Goal: Task Accomplishment & Management: Manage account settings

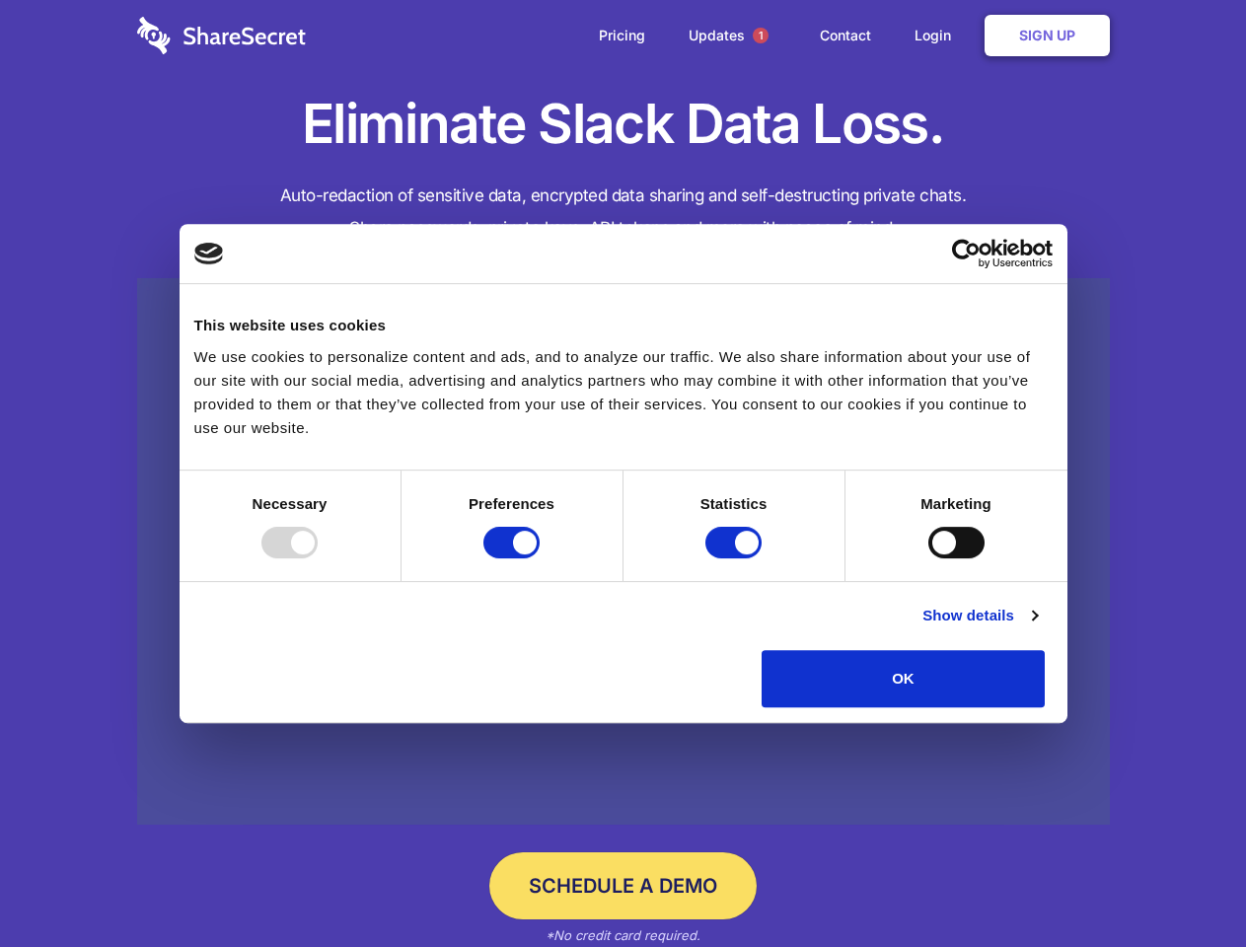
click at [318, 558] on div at bounding box center [289, 543] width 56 height 32
click at [540, 558] on input "Preferences" at bounding box center [511, 543] width 56 height 32
checkbox input "false"
click at [736, 558] on input "Statistics" at bounding box center [733, 543] width 56 height 32
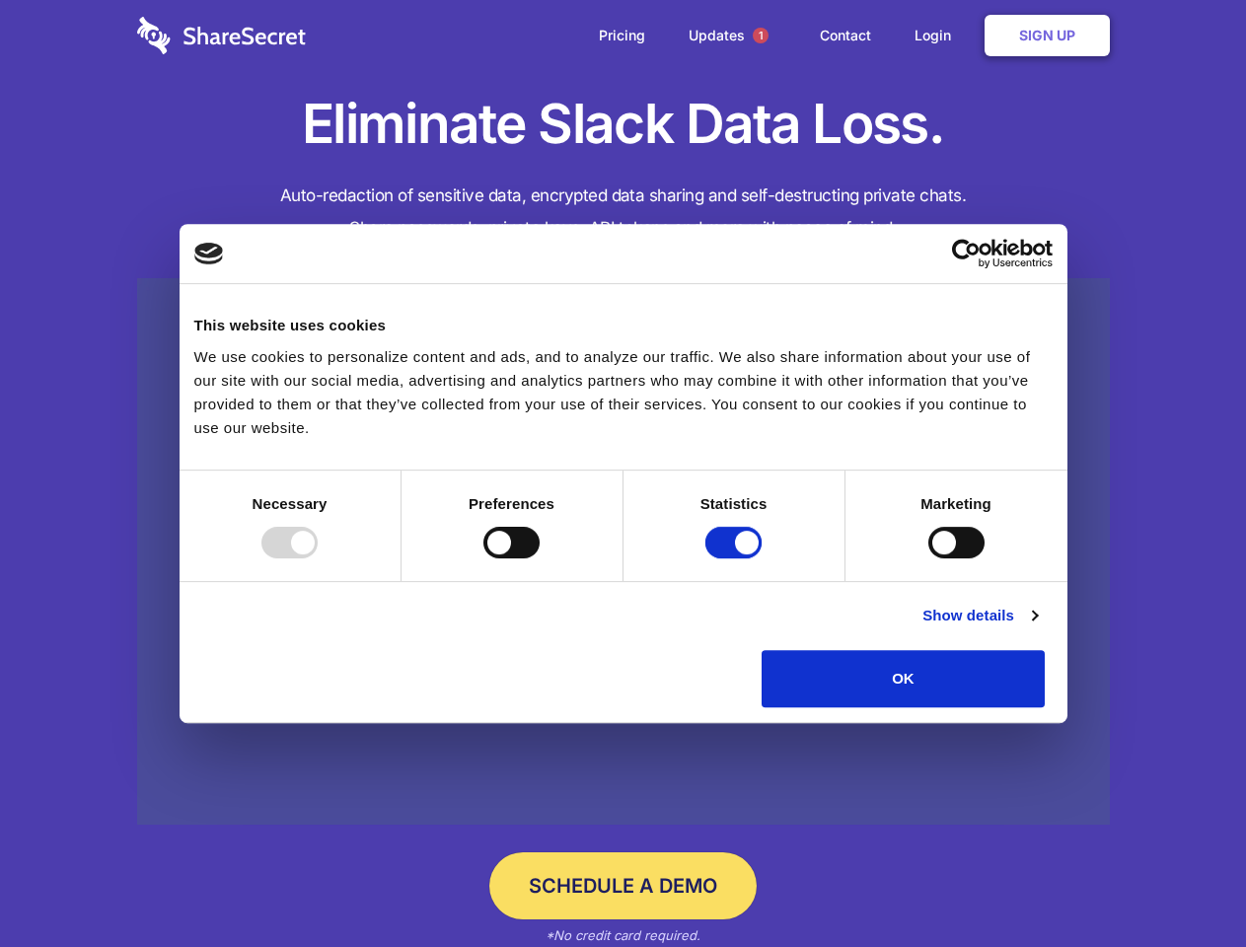
checkbox input "false"
click at [928, 558] on input "Marketing" at bounding box center [956, 543] width 56 height 32
checkbox input "true"
click at [1037, 628] on link "Show details" at bounding box center [980, 616] width 114 height 24
